Goal: Information Seeking & Learning: Learn about a topic

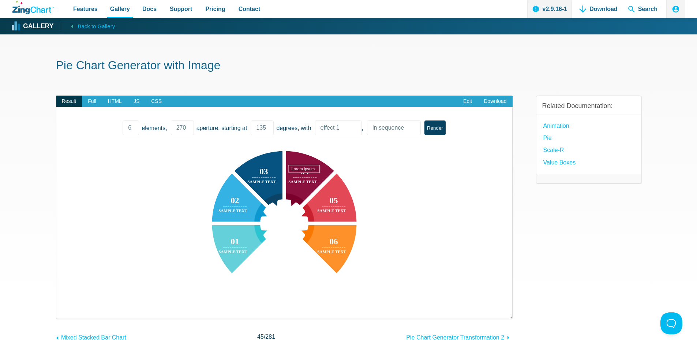
click at [64, 306] on area "App Content" at bounding box center [64, 306] width 0 height 0
click at [269, 231] on img "App Content" at bounding box center [240, 223] width 353 height 165
click at [64, 306] on area "App Content" at bounding box center [64, 306] width 0 height 0
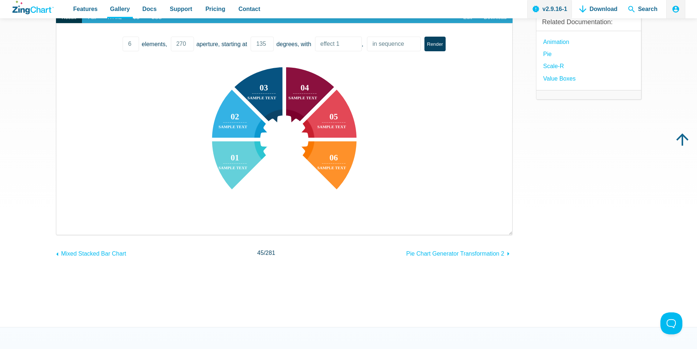
scroll to position [73, 0]
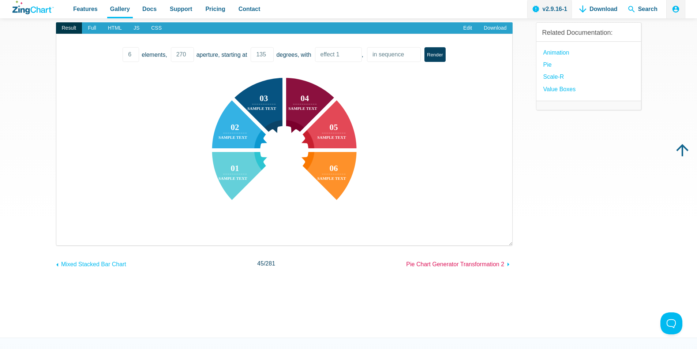
click at [442, 265] on span "Pie Chart Generator Transformation 2" at bounding box center [455, 264] width 98 height 6
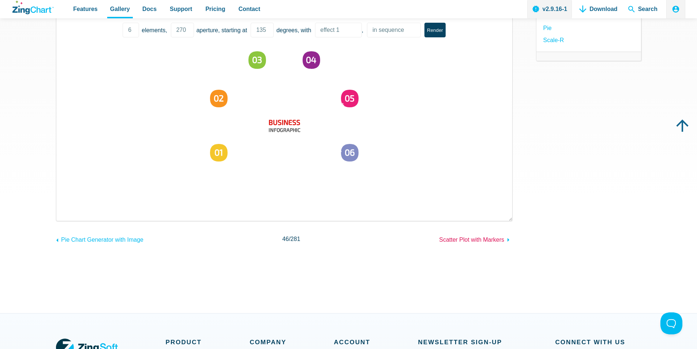
click at [447, 240] on span "Scatter Plot with Markers" at bounding box center [471, 239] width 65 height 6
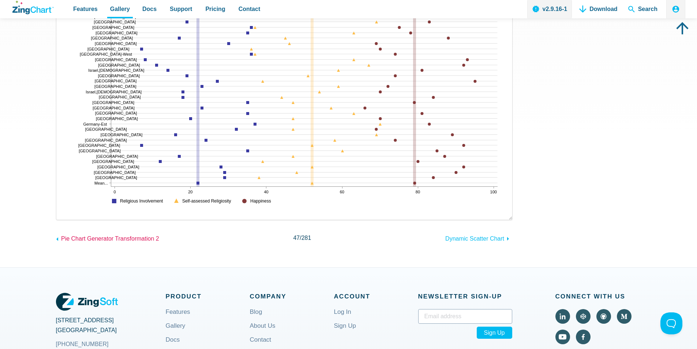
click at [122, 235] on span "Pie Chart Generator Transformation 2" at bounding box center [110, 238] width 98 height 6
